Goal: Find contact information: Obtain details needed to contact an individual or organization

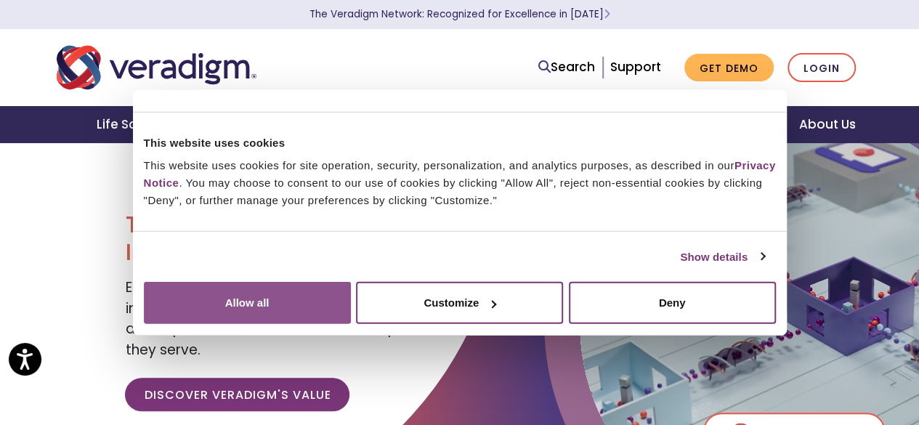
click at [351, 284] on button "Allow all" at bounding box center [247, 303] width 207 height 42
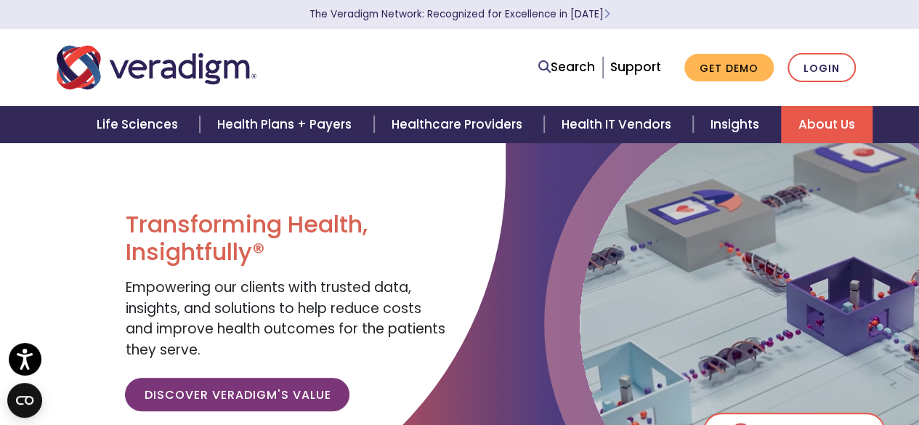
click at [811, 119] on link "About Us" at bounding box center [827, 124] width 92 height 37
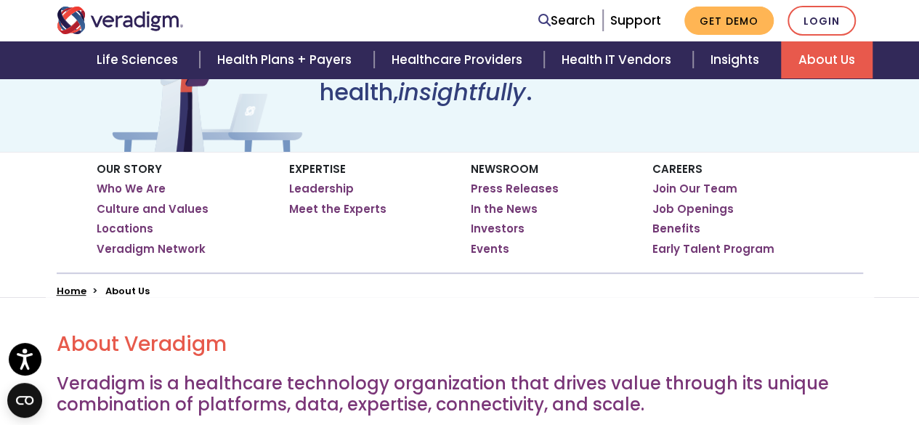
scroll to position [171, 0]
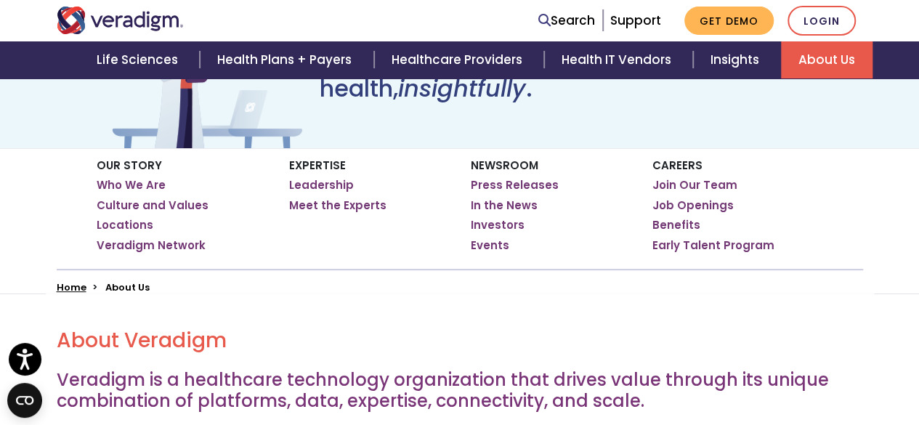
click at [618, 206] on li "In the News" at bounding box center [551, 205] width 160 height 15
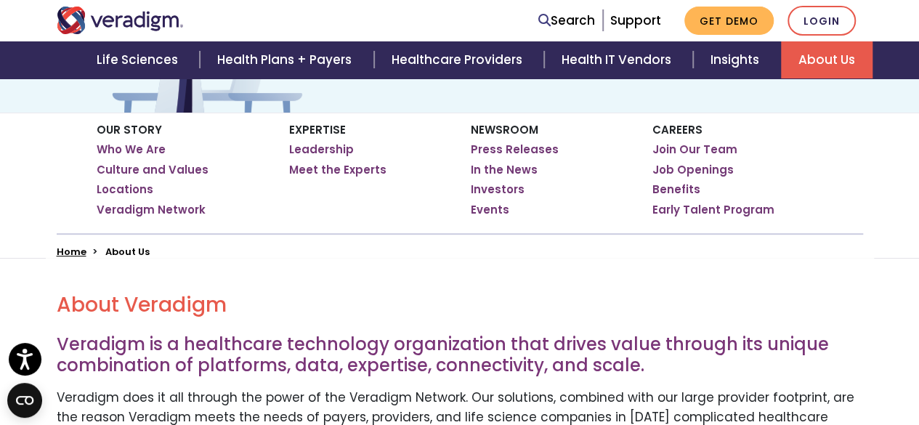
scroll to position [206, 0]
click at [117, 187] on link "Locations" at bounding box center [125, 190] width 57 height 15
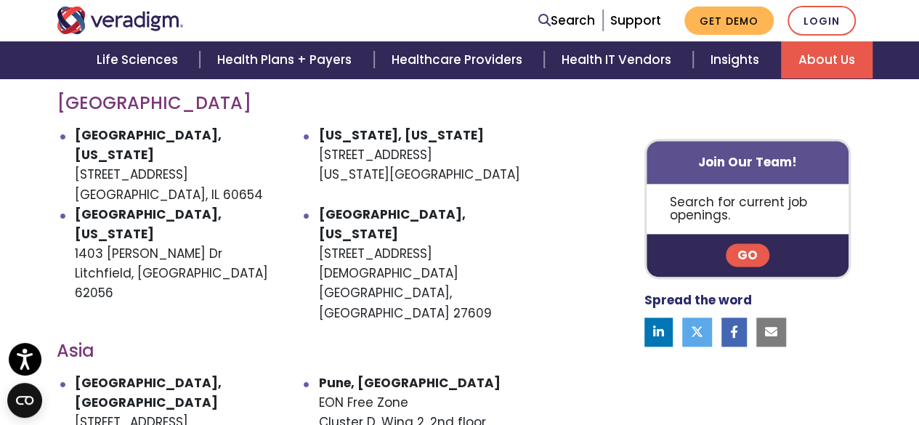
scroll to position [810, 0]
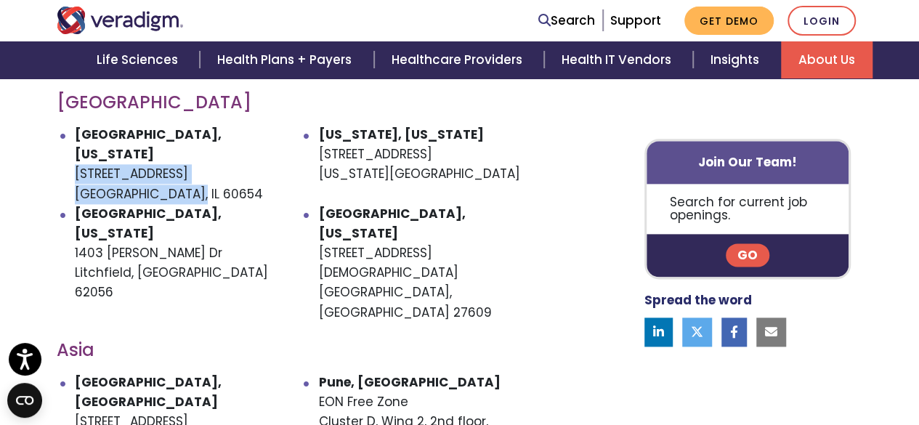
drag, startPoint x: 198, startPoint y: 177, endPoint x: 76, endPoint y: 149, distance: 125.3
click at [76, 149] on li "Chicago, Illinois 222 W Merchandise Mart Plaza Chicago, IL 60654" at bounding box center [197, 164] width 244 height 79
copy li "222 W Merchandise Mart Plaza Chicago, IL 60654"
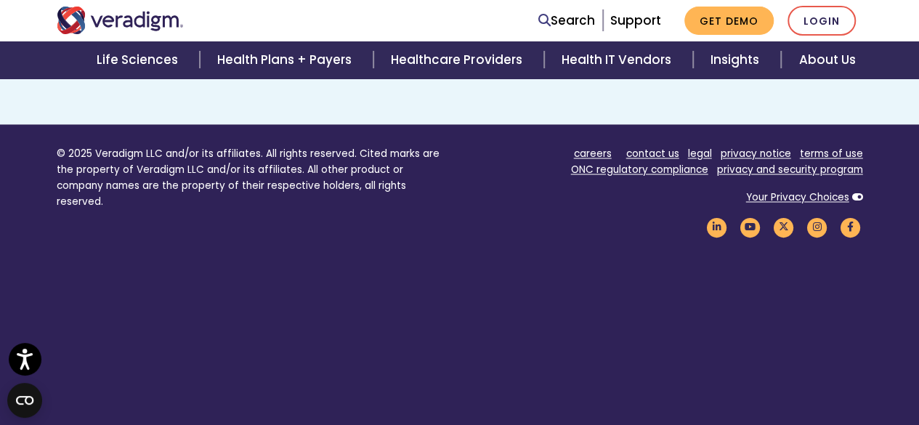
scroll to position [1154, 0]
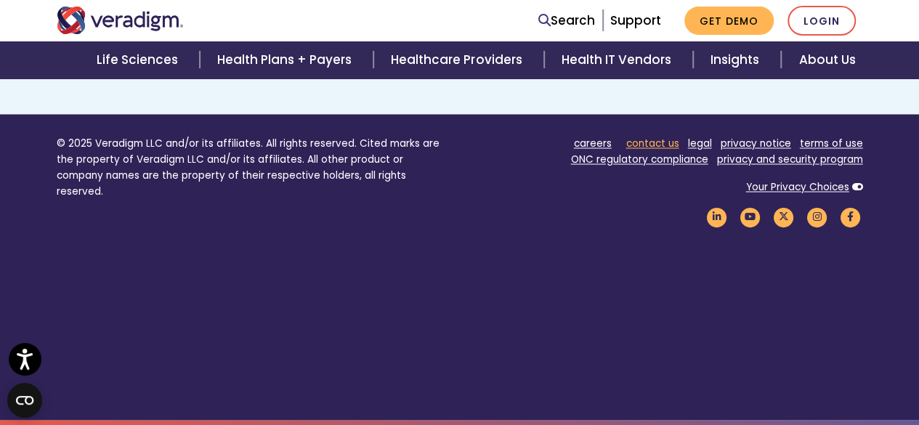
click at [666, 142] on link "contact us" at bounding box center [652, 144] width 53 height 14
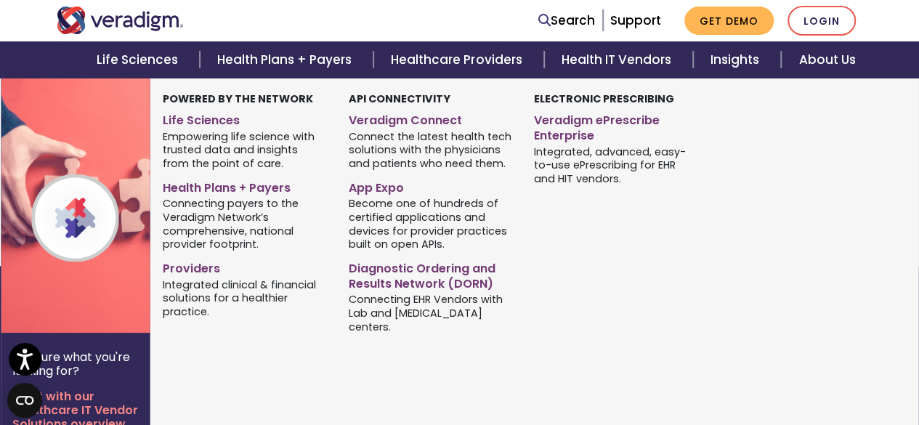
scroll to position [831, 0]
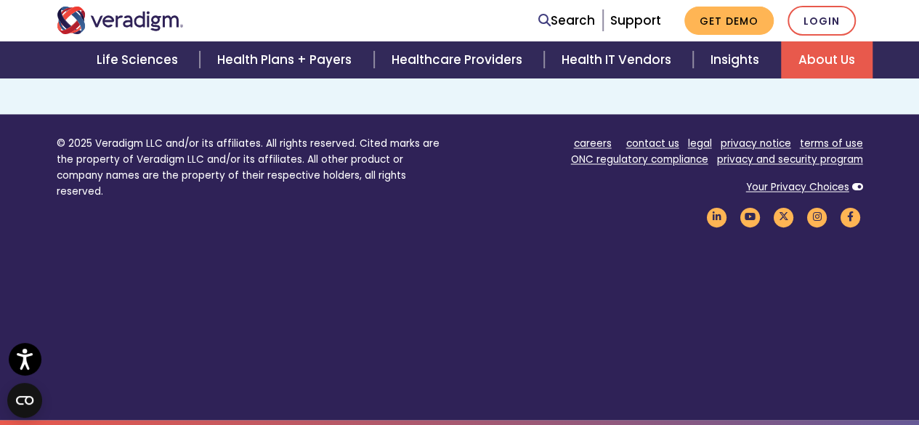
click at [834, 55] on link "About Us" at bounding box center [827, 59] width 92 height 37
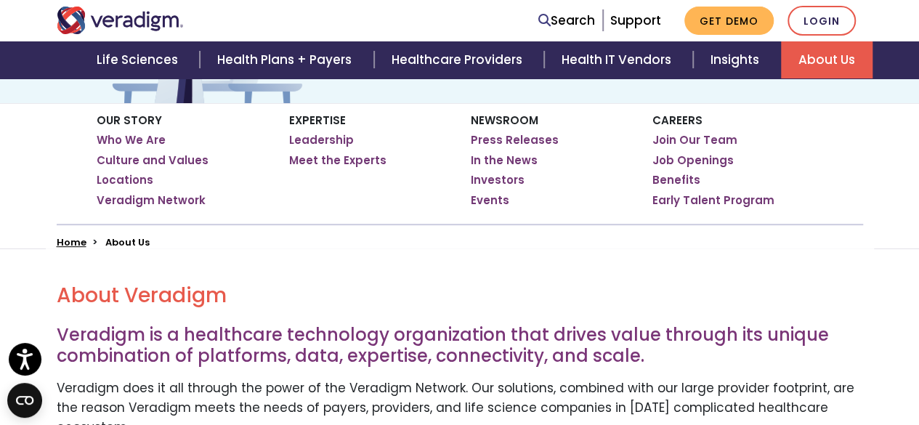
scroll to position [258, 0]
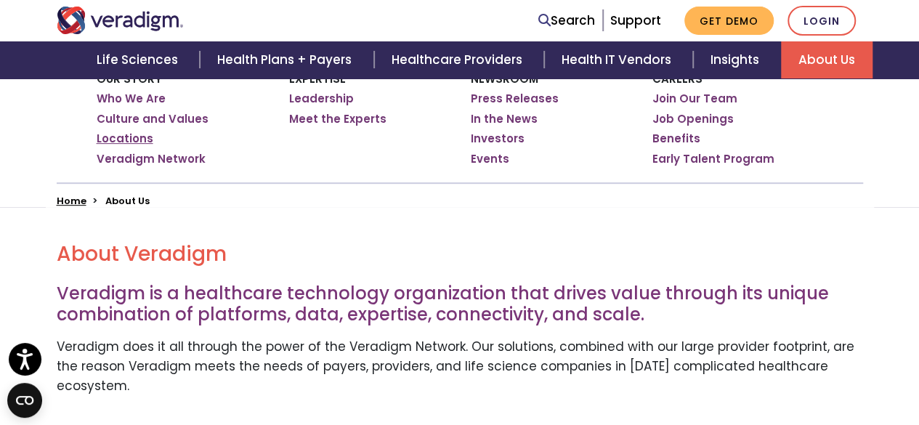
click at [121, 141] on link "Locations" at bounding box center [125, 139] width 57 height 15
